Goal: Check status: Check status

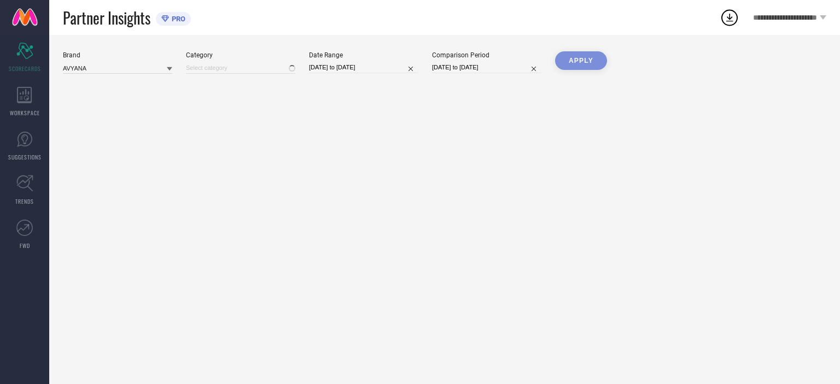
type input "All"
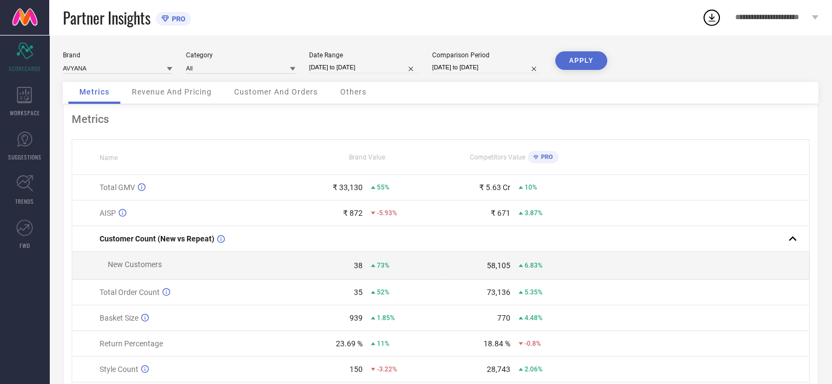
click at [388, 66] on input "[DATE] to [DATE]" at bounding box center [363, 67] width 109 height 11
select select "6"
select select "2025"
select select "7"
select select "2025"
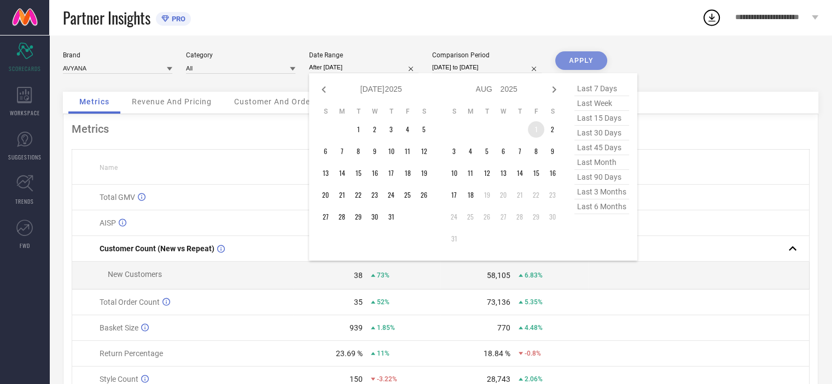
click at [533, 125] on td "1" at bounding box center [536, 129] width 16 height 16
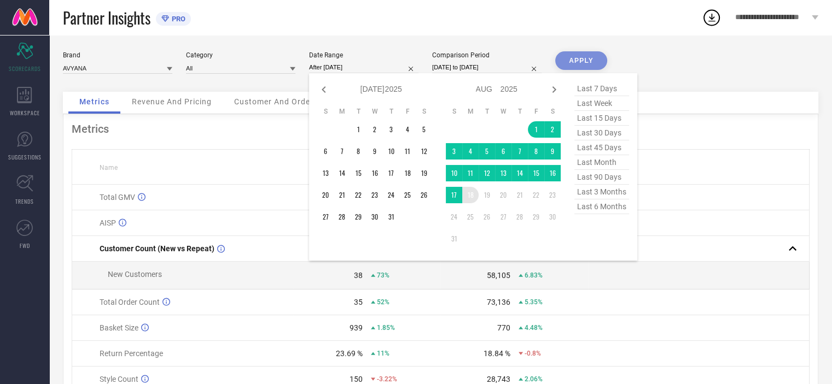
type input "[DATE] to [DATE]"
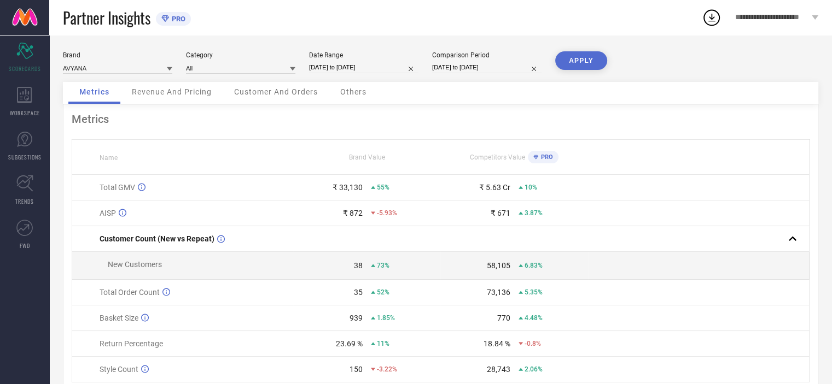
select select "5"
select select "2025"
select select "6"
select select "2025"
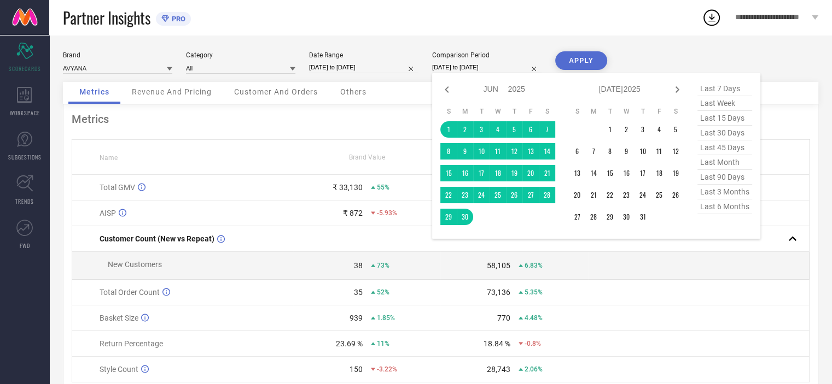
click at [452, 63] on input "[DATE] to [DATE]" at bounding box center [486, 67] width 109 height 11
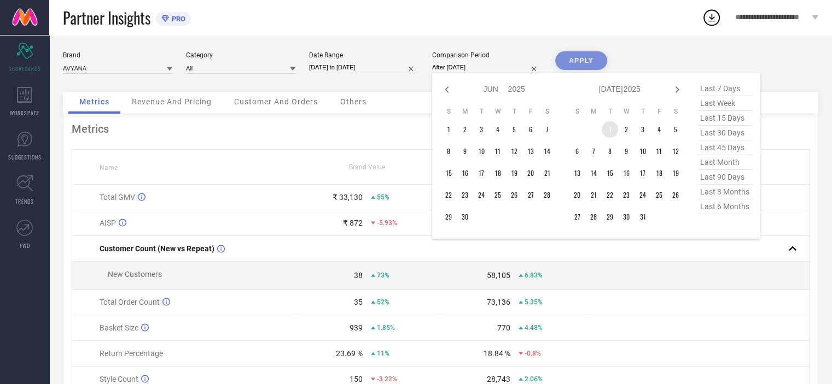
click at [610, 131] on td "1" at bounding box center [610, 129] width 16 height 16
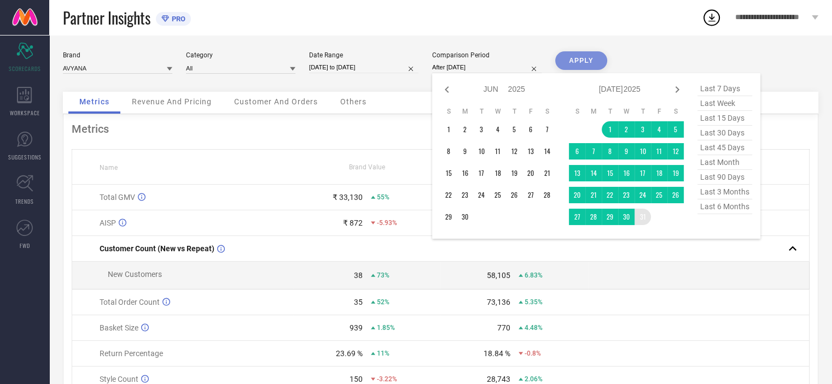
type input "[DATE] to [DATE]"
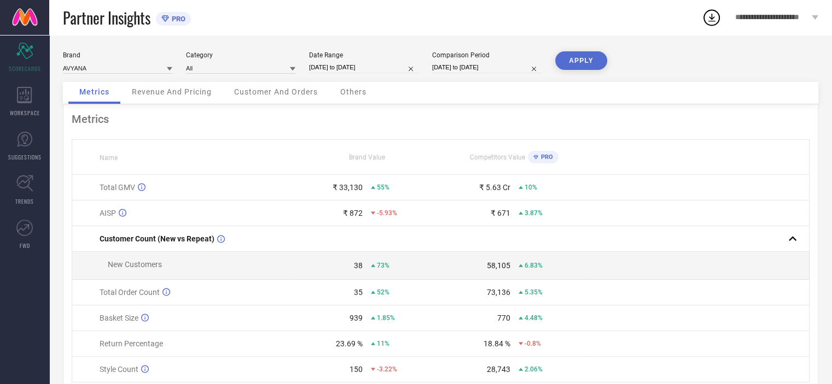
click at [581, 59] on button "APPLY" at bounding box center [581, 60] width 52 height 19
